Goal: Task Accomplishment & Management: Manage account settings

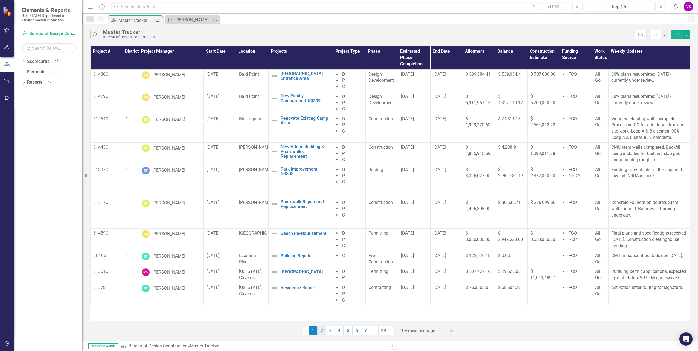
click at [321, 332] on link "2" at bounding box center [321, 330] width 9 height 9
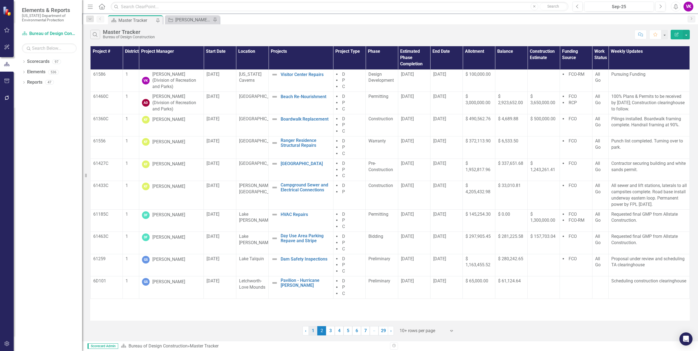
click at [312, 332] on link "1" at bounding box center [312, 330] width 9 height 9
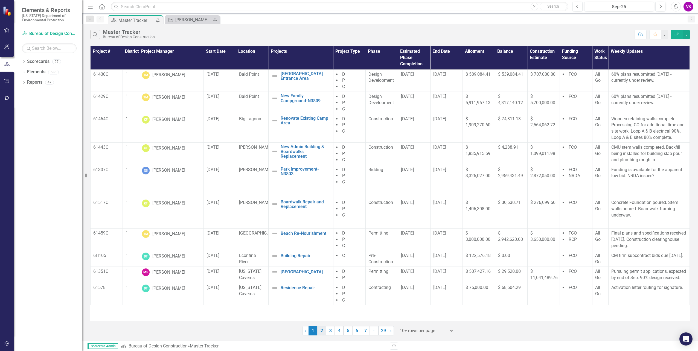
click at [321, 332] on link "2" at bounding box center [321, 330] width 9 height 9
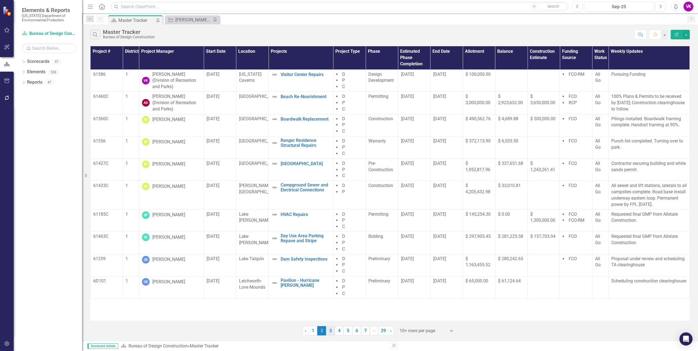
click at [330, 331] on link "3" at bounding box center [330, 330] width 9 height 9
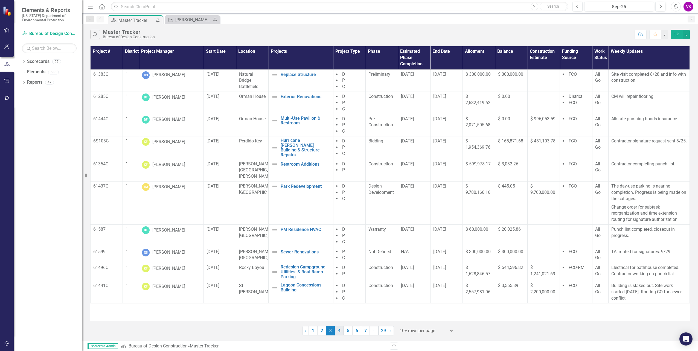
click at [339, 332] on link "4" at bounding box center [339, 330] width 9 height 9
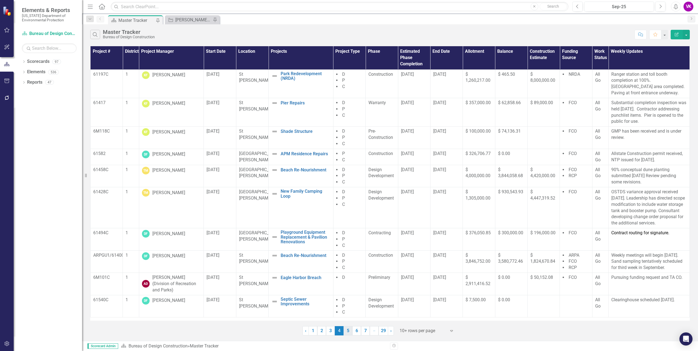
click at [348, 332] on link "5" at bounding box center [347, 330] width 9 height 9
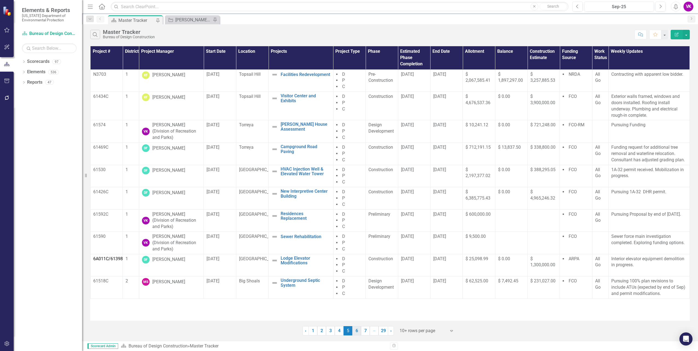
click at [357, 333] on link "6" at bounding box center [356, 330] width 9 height 9
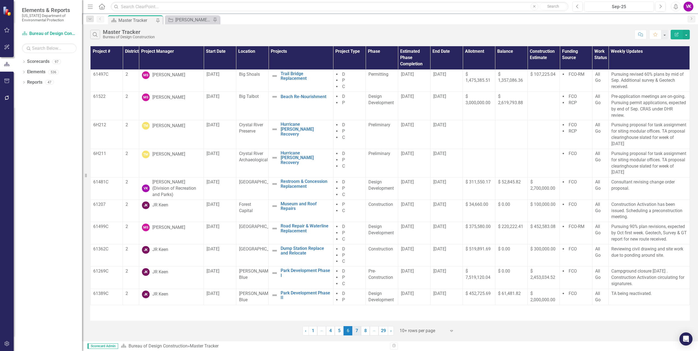
click at [356, 332] on link "7" at bounding box center [356, 330] width 9 height 9
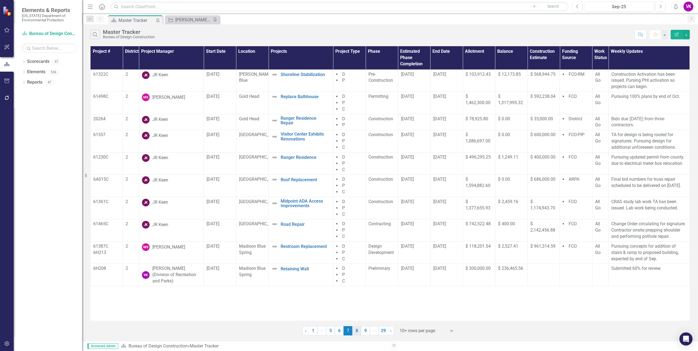
click at [356, 332] on link "8" at bounding box center [356, 330] width 9 height 9
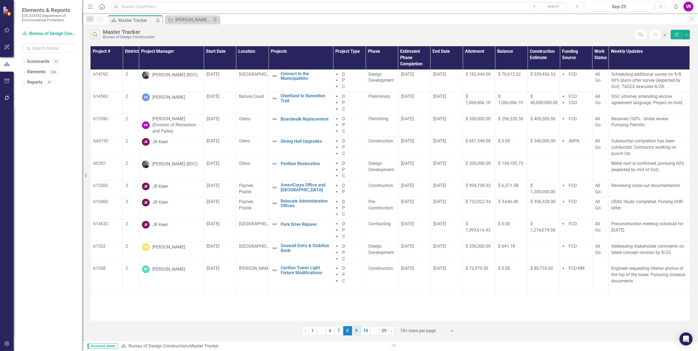
click at [357, 333] on link "9" at bounding box center [356, 330] width 9 height 9
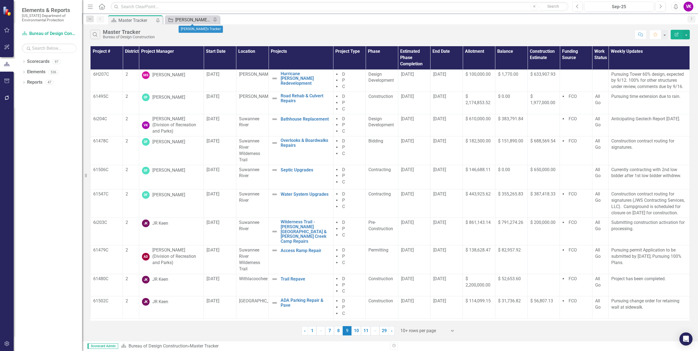
click at [186, 20] on div "[PERSON_NAME]'s Tracker" at bounding box center [193, 19] width 36 height 7
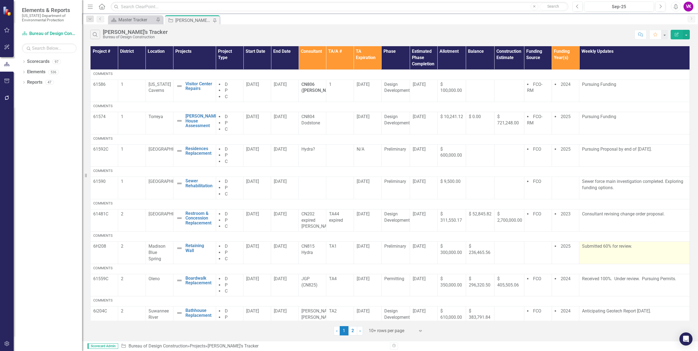
click at [582, 250] on p "Submitted 60% for review." at bounding box center [634, 246] width 105 height 6
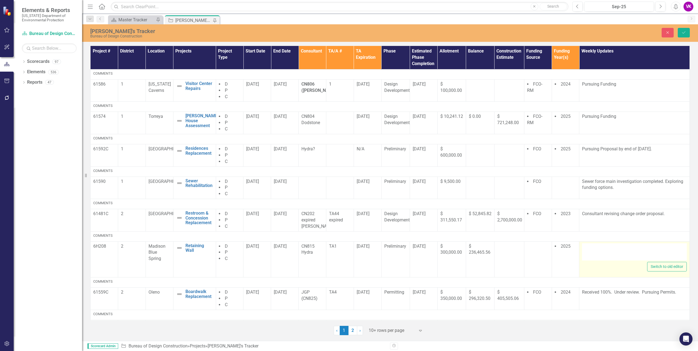
type textarea "<p>Submitted 60% for review.</p>"
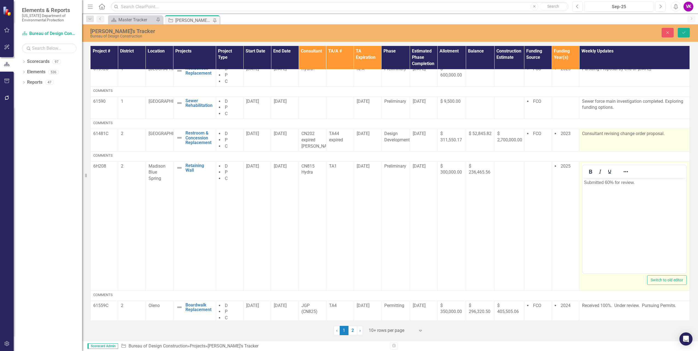
scroll to position [82, 0]
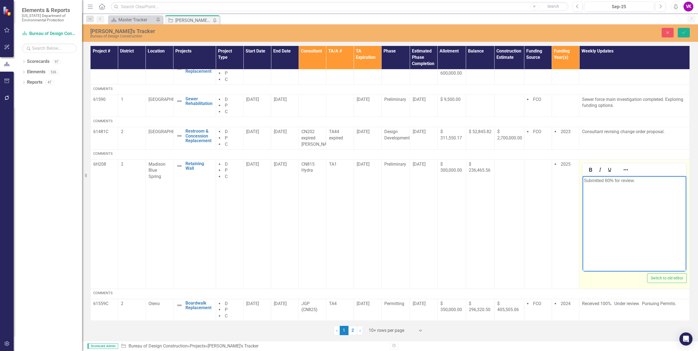
click at [584, 179] on p "Submitted 60% for review." at bounding box center [634, 180] width 101 height 7
click at [673, 186] on p "Pursuing Environmental Resource Exemption Application and Not Permit Required D…" at bounding box center [634, 187] width 101 height 20
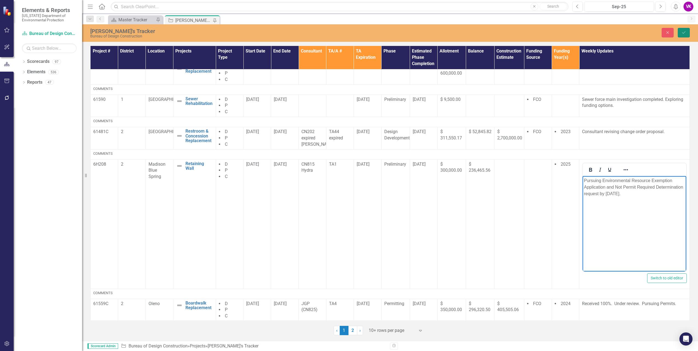
click at [684, 33] on icon "Save" at bounding box center [683, 33] width 5 height 4
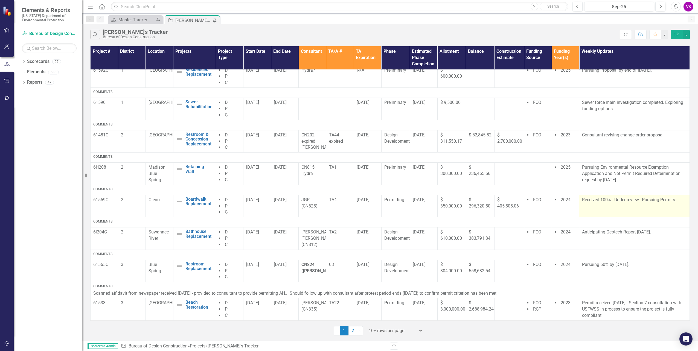
click at [582, 203] on p "Received 100%. Under review. Pursuing Permits." at bounding box center [634, 200] width 105 height 6
click at [582, 202] on p "Received 100%. Under review. Pursuing Permits." at bounding box center [634, 200] width 105 height 6
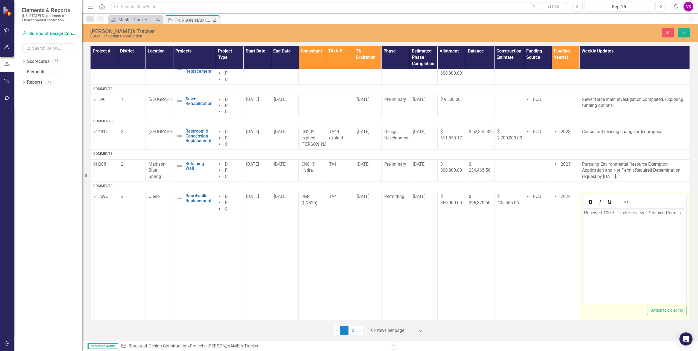
scroll to position [0, 0]
click at [584, 214] on p "Received 100%. Under review. Pursuing Permits." at bounding box center [634, 213] width 101 height 7
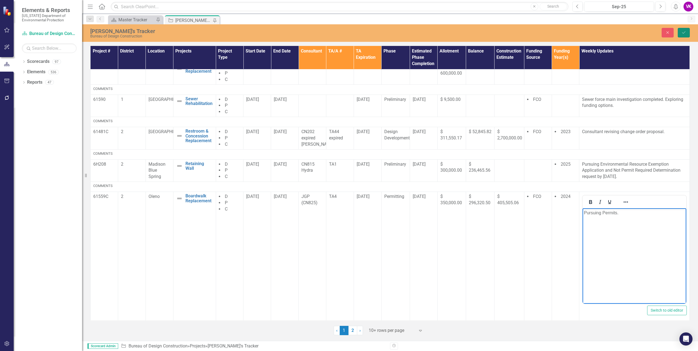
click at [684, 33] on icon "Save" at bounding box center [683, 33] width 5 height 4
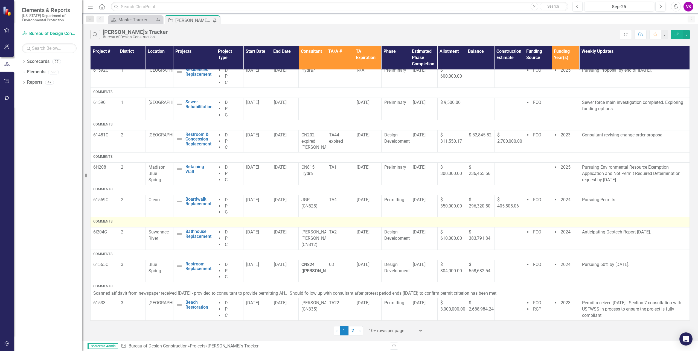
scroll to position [85, 0]
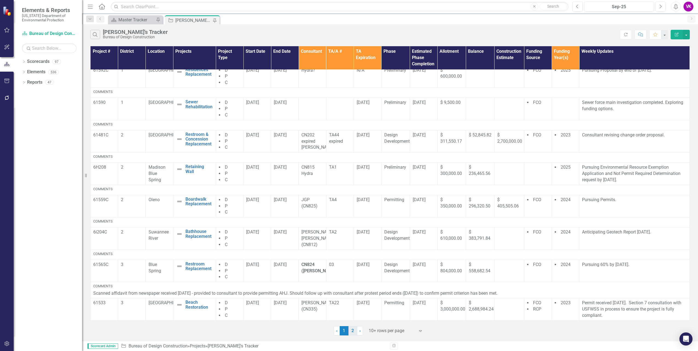
click at [353, 332] on link "2" at bounding box center [352, 330] width 9 height 9
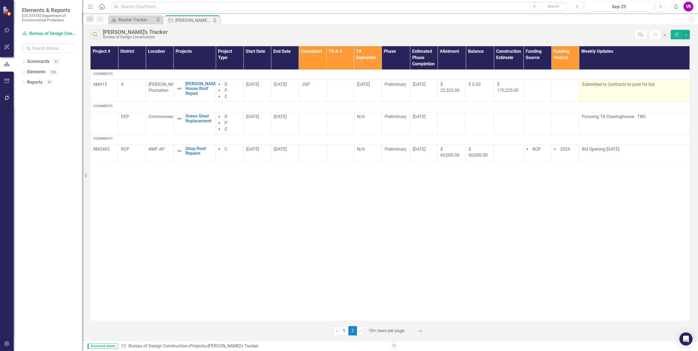
click at [596, 85] on p "Submitted to Contracts to post for bid." at bounding box center [633, 84] width 105 height 6
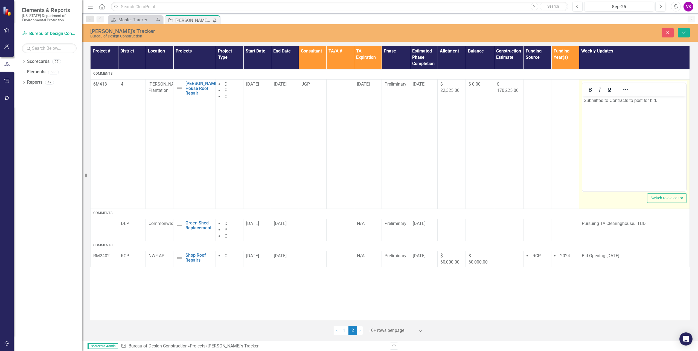
click at [584, 101] on p "Submitted to Contracts to post for bid." at bounding box center [633, 100] width 101 height 7
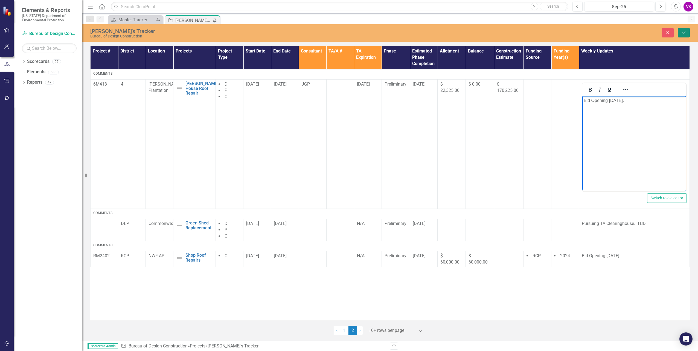
click at [683, 34] on icon "Save" at bounding box center [683, 33] width 5 height 4
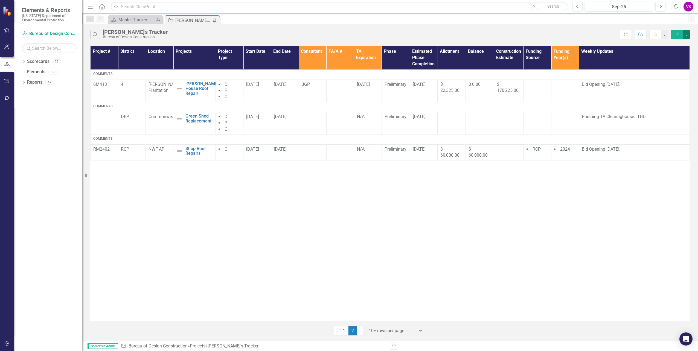
click at [686, 36] on button "button" at bounding box center [685, 35] width 7 height 10
click at [674, 55] on link "PDF Export to PDF" at bounding box center [667, 56] width 43 height 10
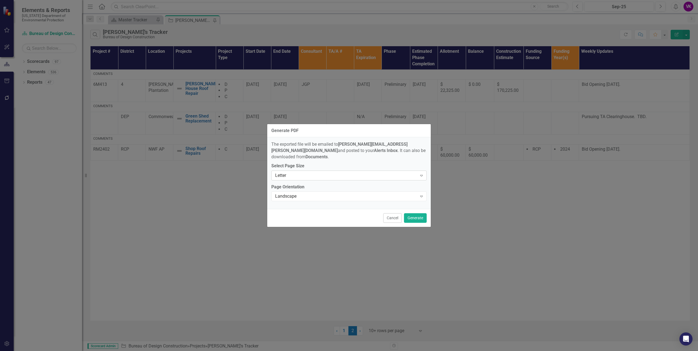
click at [421, 175] on icon at bounding box center [421, 176] width 3 height 2
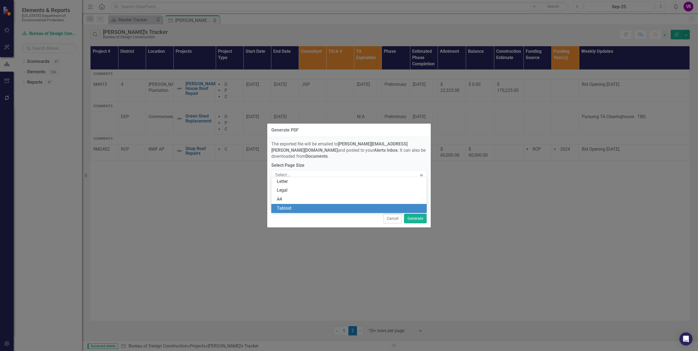
click at [315, 209] on div "Tabloid" at bounding box center [350, 208] width 147 height 6
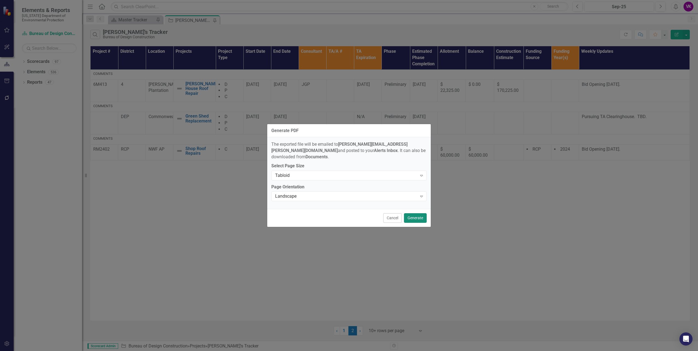
click at [415, 215] on button "Generate" at bounding box center [415, 218] width 23 height 10
